Goal: Information Seeking & Learning: Learn about a topic

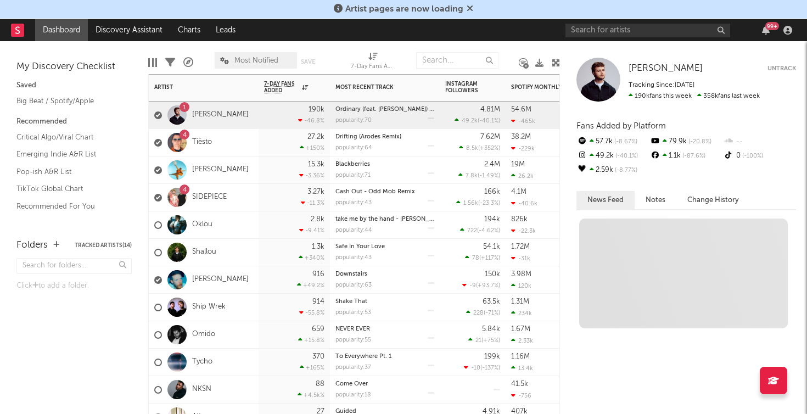
click at [234, 116] on div "1 [PERSON_NAME]" at bounding box center [204, 115] width 110 height 27
click at [209, 116] on link "[PERSON_NAME]" at bounding box center [220, 114] width 57 height 9
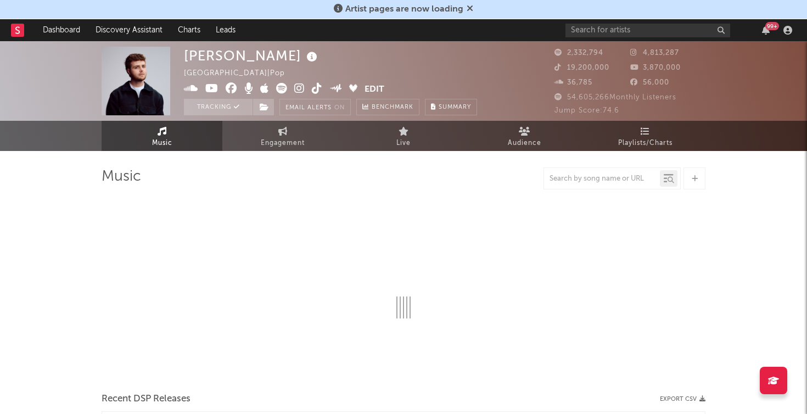
select select "6m"
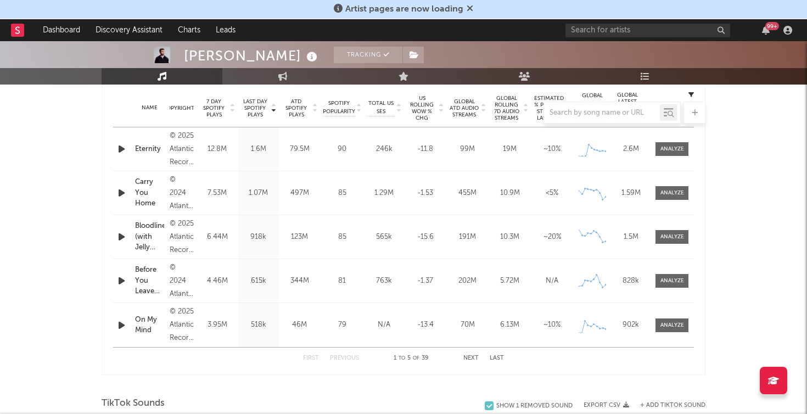
scroll to position [442, 0]
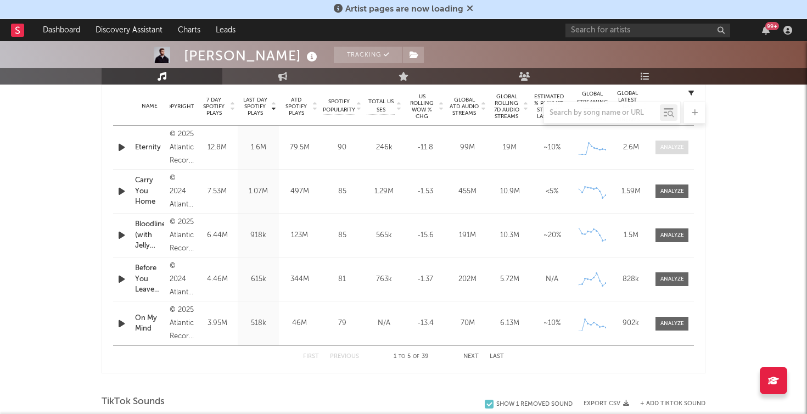
click at [681, 148] on div at bounding box center [672, 147] width 24 height 8
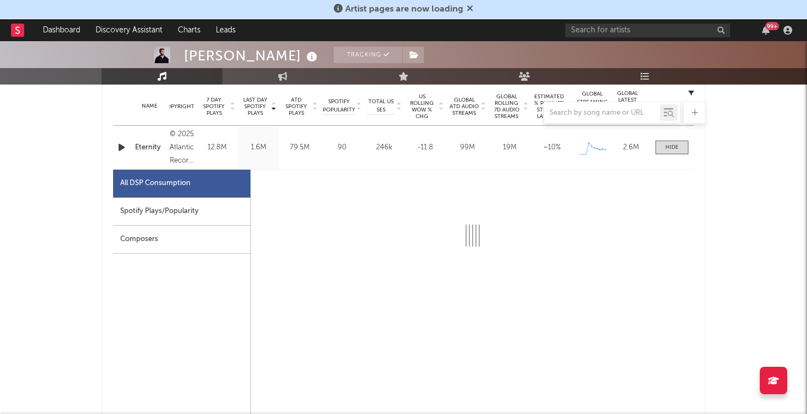
select select "1w"
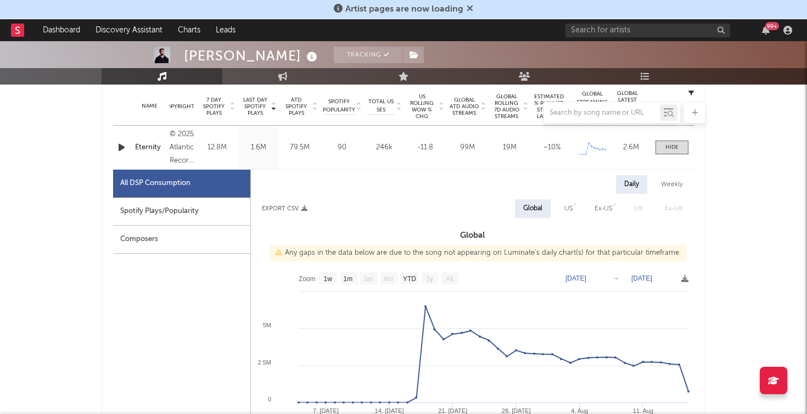
click at [212, 207] on div "Spotify Plays/Popularity" at bounding box center [181, 212] width 137 height 28
select select "1w"
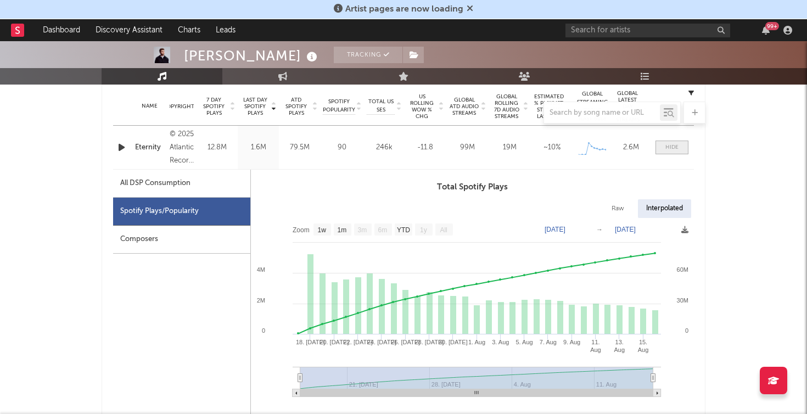
click at [674, 145] on div at bounding box center [671, 147] width 13 height 8
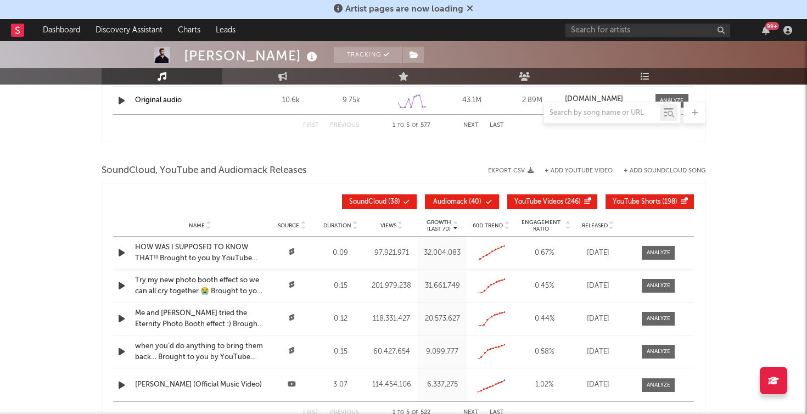
scroll to position [1192, 0]
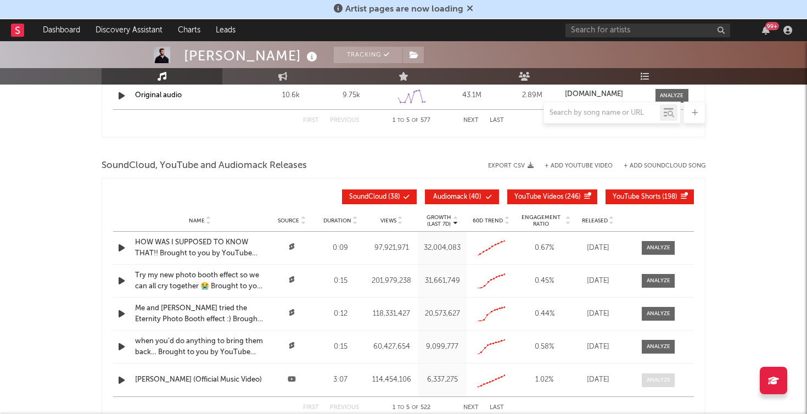
click at [662, 376] on div at bounding box center [658, 380] width 24 height 8
select select "6m"
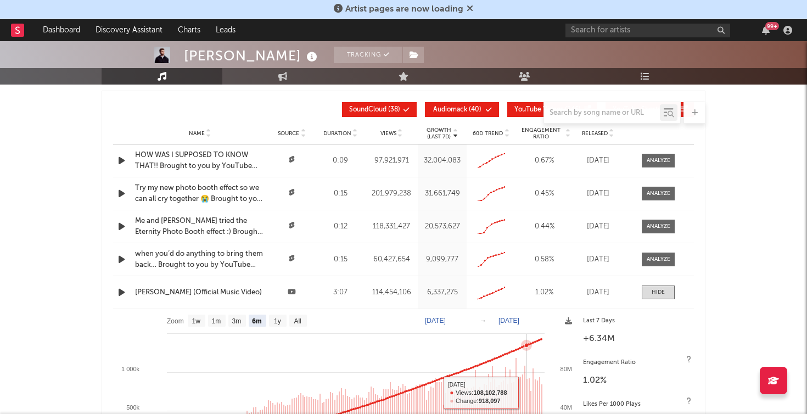
scroll to position [1273, 0]
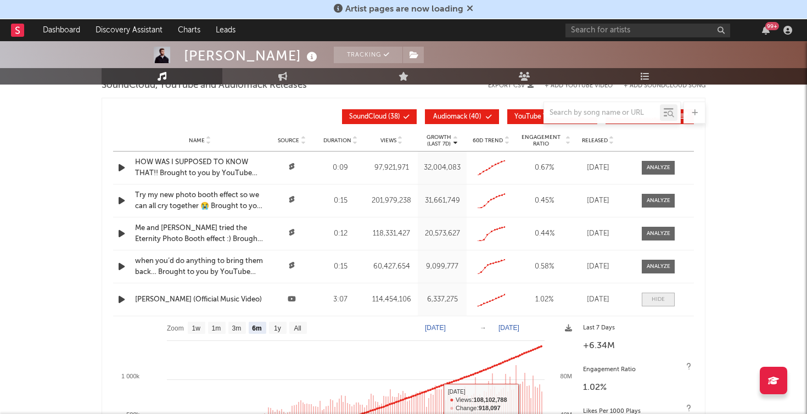
click at [651, 297] on span at bounding box center [657, 299] width 33 height 14
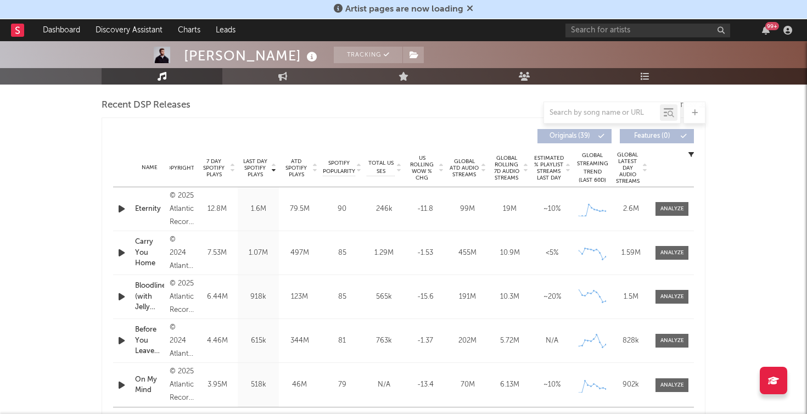
scroll to position [267, 0]
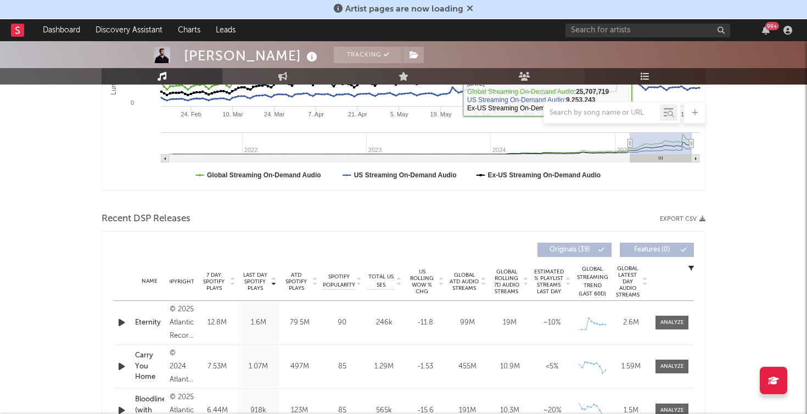
click at [640, 80] on link "Playlists/Charts" at bounding box center [644, 76] width 121 height 16
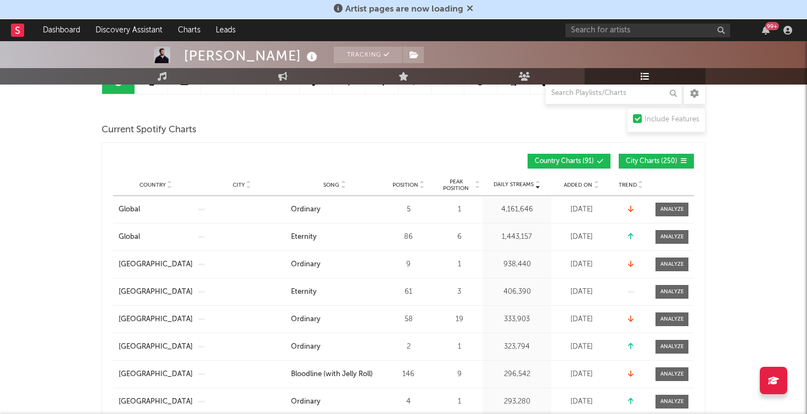
scroll to position [187, 0]
